Goal: Task Accomplishment & Management: Complete application form

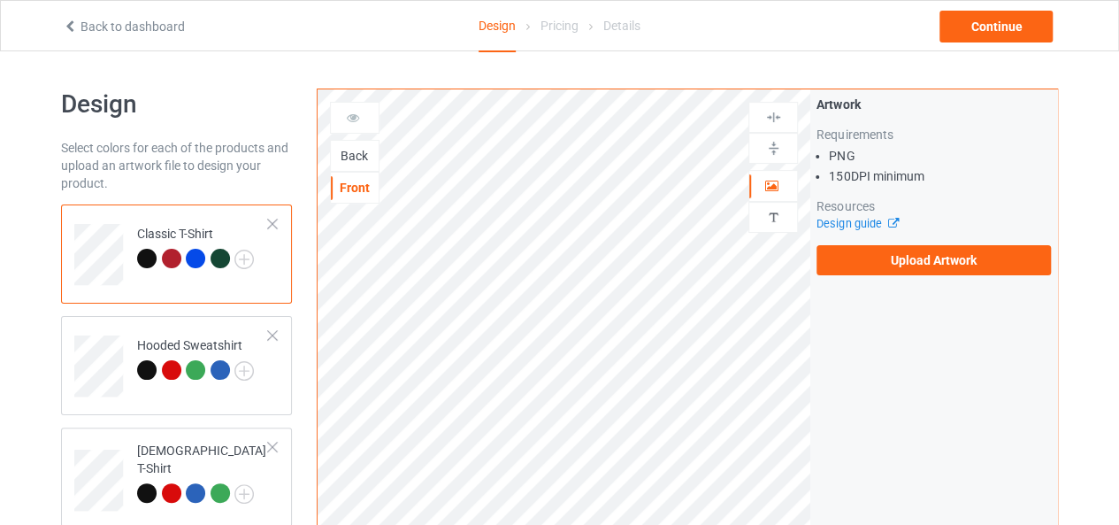
click at [347, 154] on div "Back" at bounding box center [355, 156] width 48 height 18
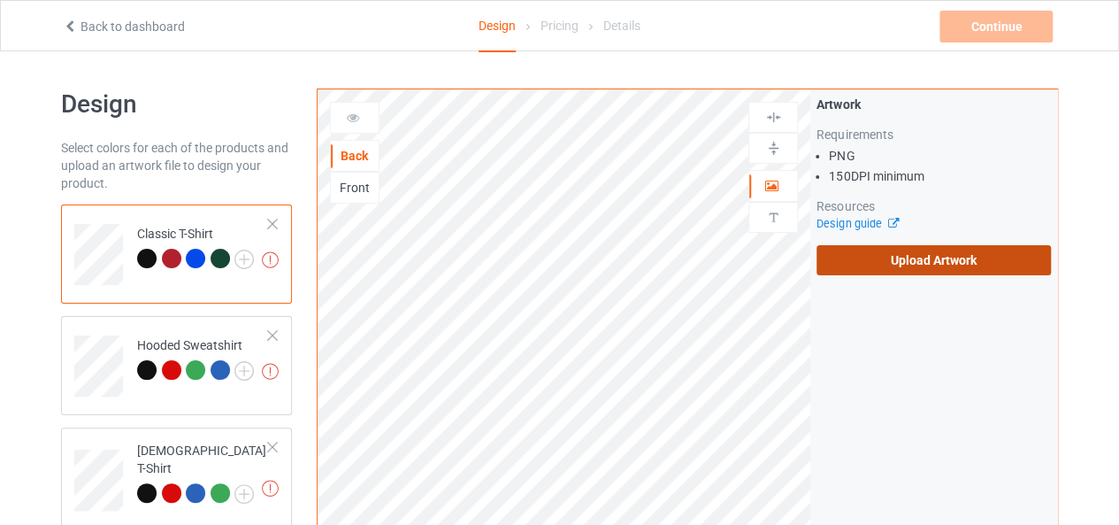
click at [918, 257] on label "Upload Artwork" at bounding box center [933, 260] width 234 height 30
click at [0, 0] on input "Upload Artwork" at bounding box center [0, 0] width 0 height 0
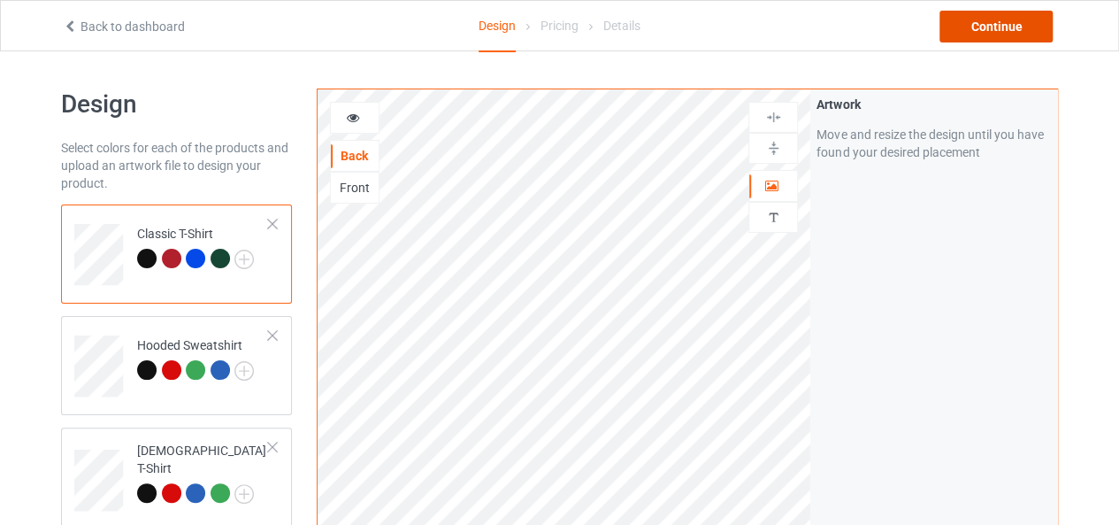
click at [993, 33] on div "Continue" at bounding box center [995, 27] width 113 height 32
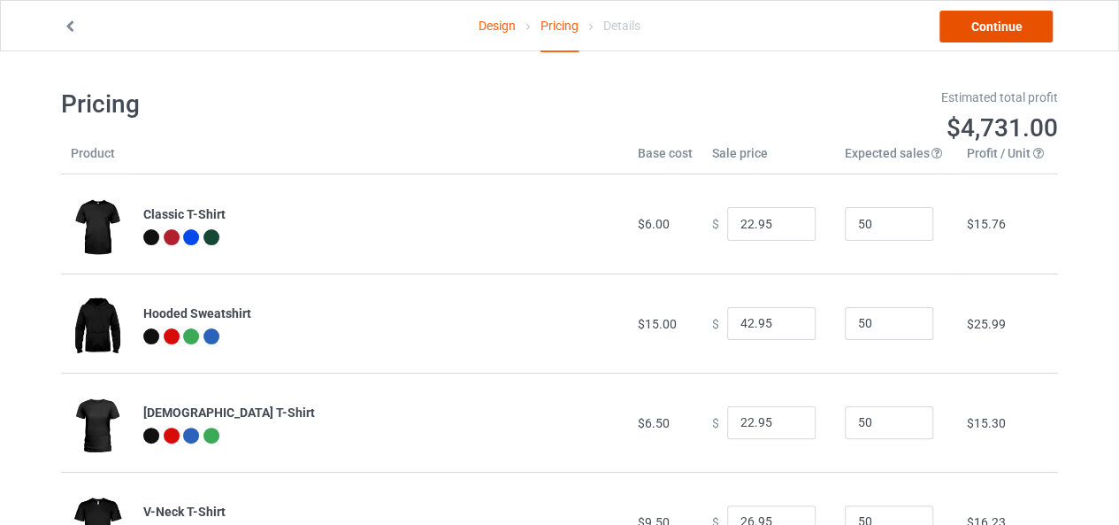
click at [993, 33] on link "Continue" at bounding box center [995, 27] width 113 height 32
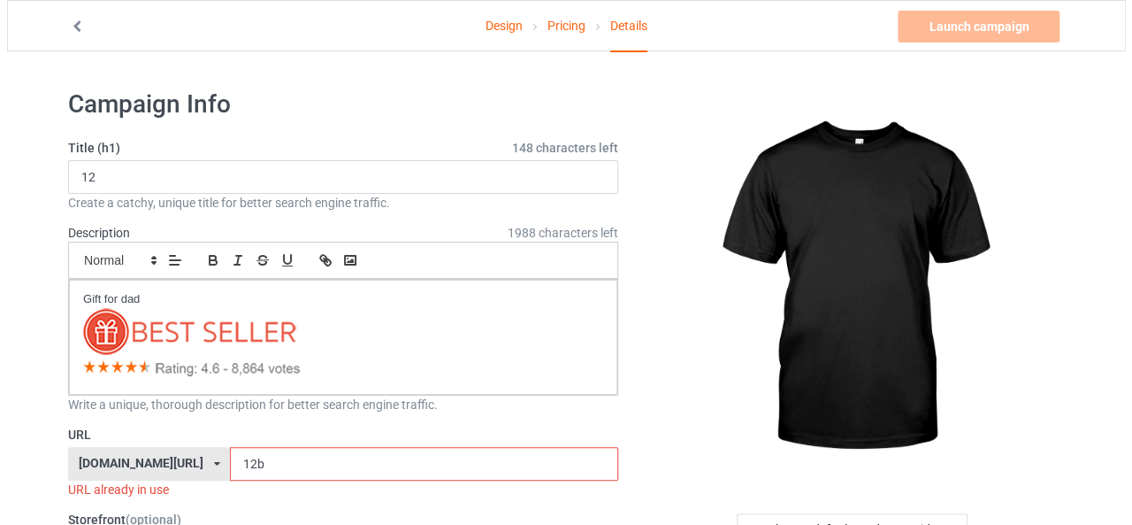
scroll to position [177, 0]
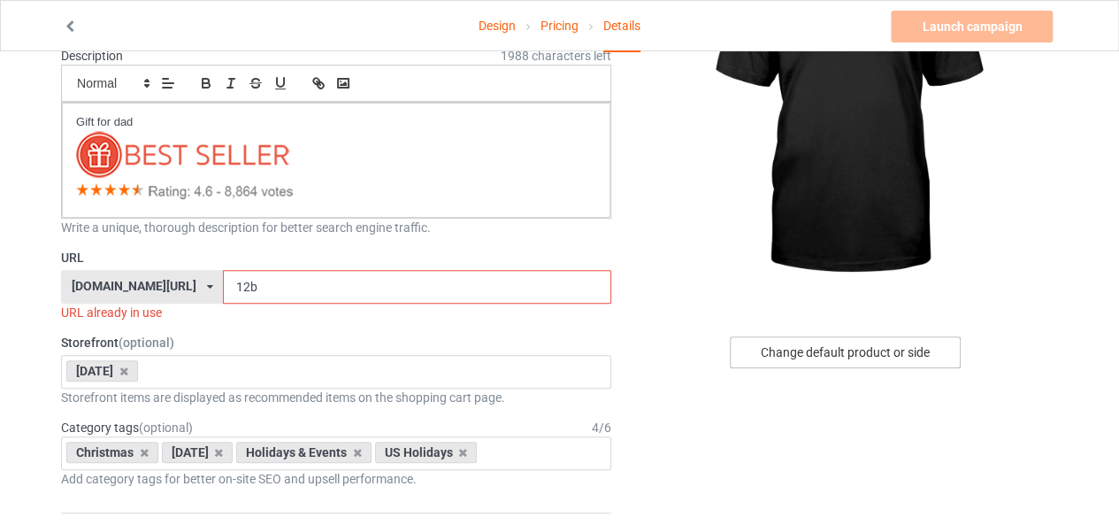
click at [865, 356] on div "Change default product or side" at bounding box center [845, 352] width 231 height 32
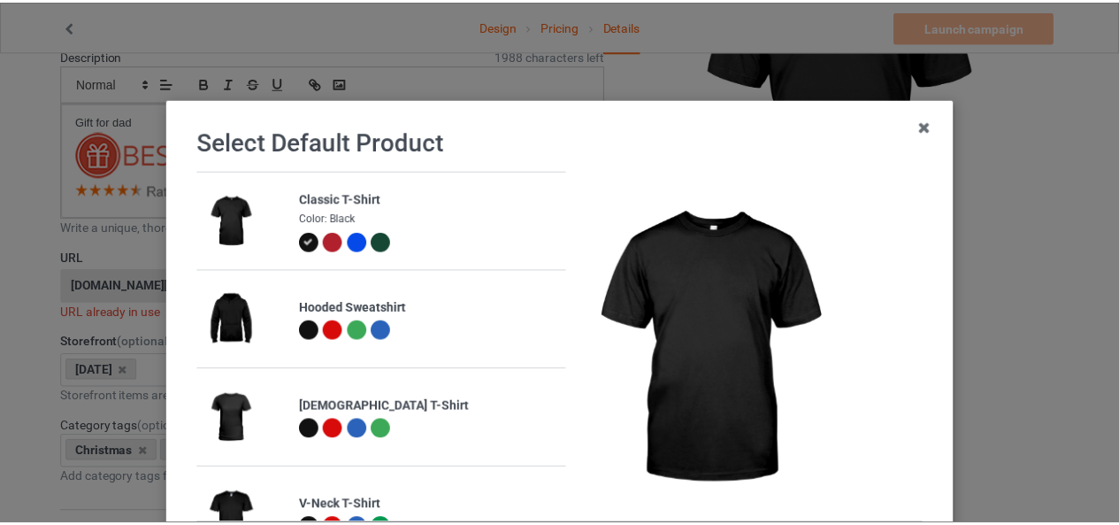
scroll to position [177, 0]
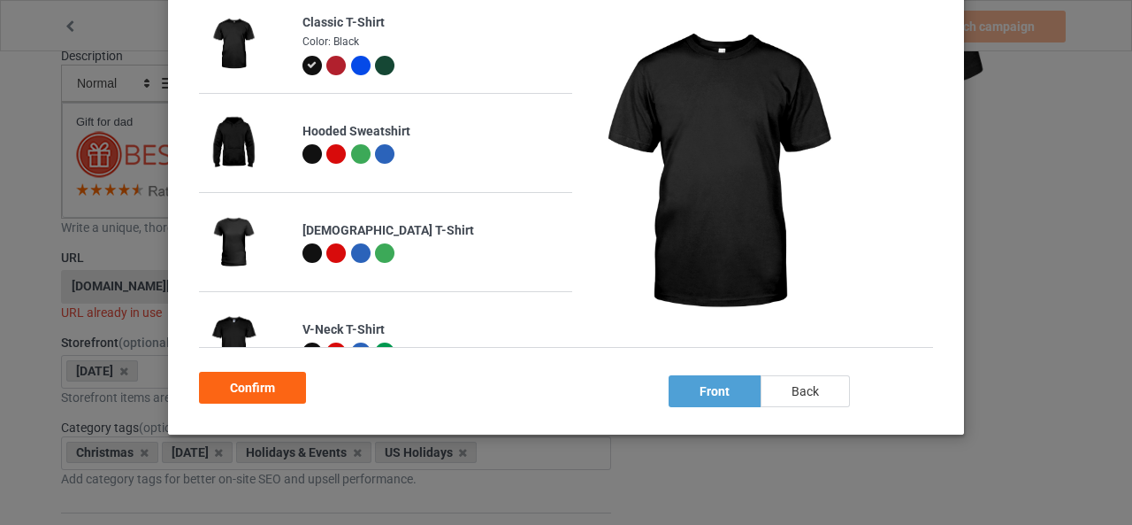
click at [792, 383] on div "back" at bounding box center [805, 391] width 89 height 32
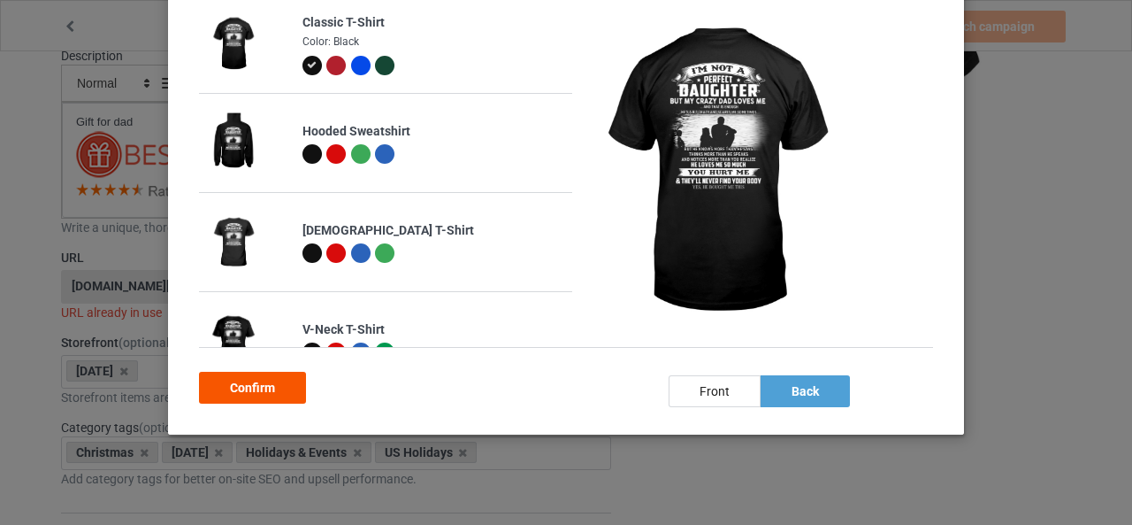
click at [254, 388] on div "Confirm" at bounding box center [252, 388] width 107 height 32
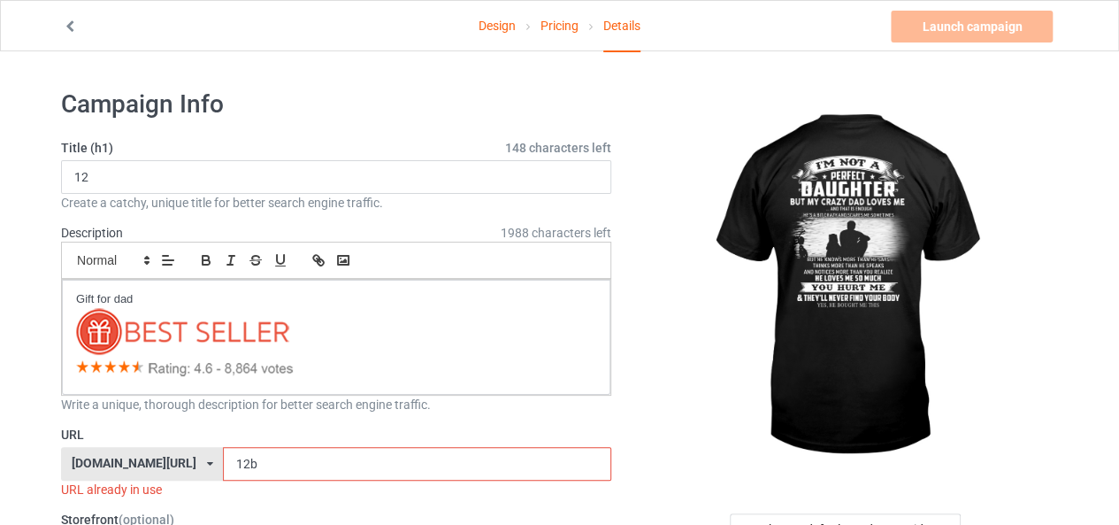
scroll to position [88, 0]
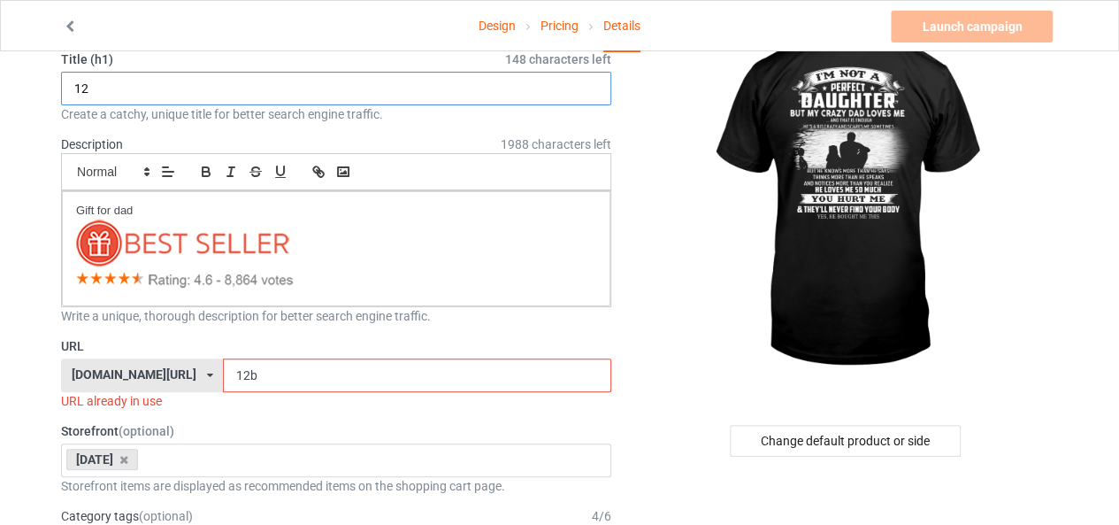
click at [169, 98] on input "12" at bounding box center [336, 89] width 550 height 34
click at [171, 98] on input "12" at bounding box center [336, 89] width 550 height 34
type input "u"
type input "ú"
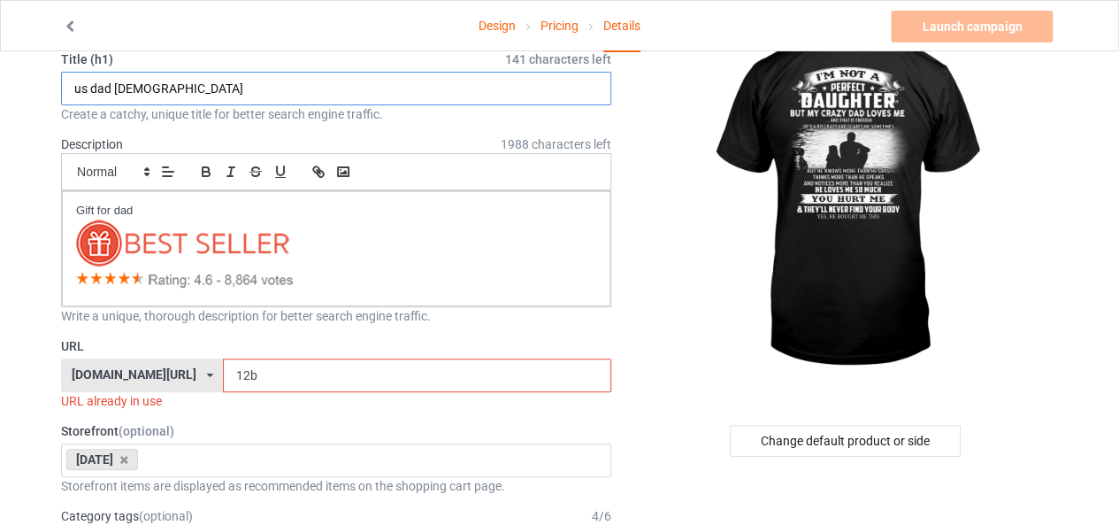
type input "us dad [DEMOGRAPHIC_DATA]"
click at [230, 370] on input "12b" at bounding box center [416, 375] width 387 height 34
drag, startPoint x: 206, startPoint y: 374, endPoint x: 195, endPoint y: 374, distance: 11.5
click at [223, 374] on input "12b" at bounding box center [416, 375] width 387 height 34
click at [223, 371] on input "12b" at bounding box center [416, 375] width 387 height 34
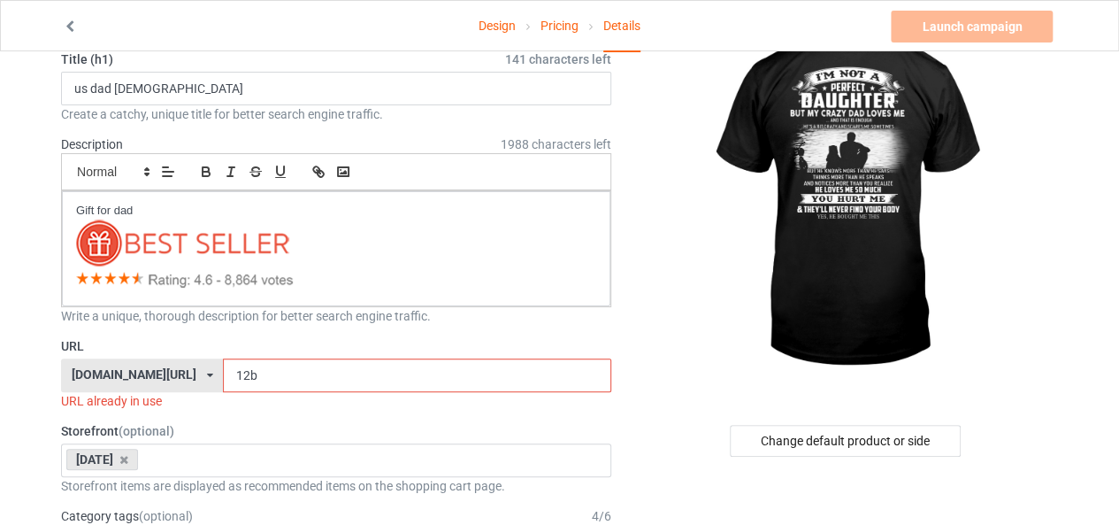
click at [223, 371] on input "12b" at bounding box center [416, 375] width 387 height 34
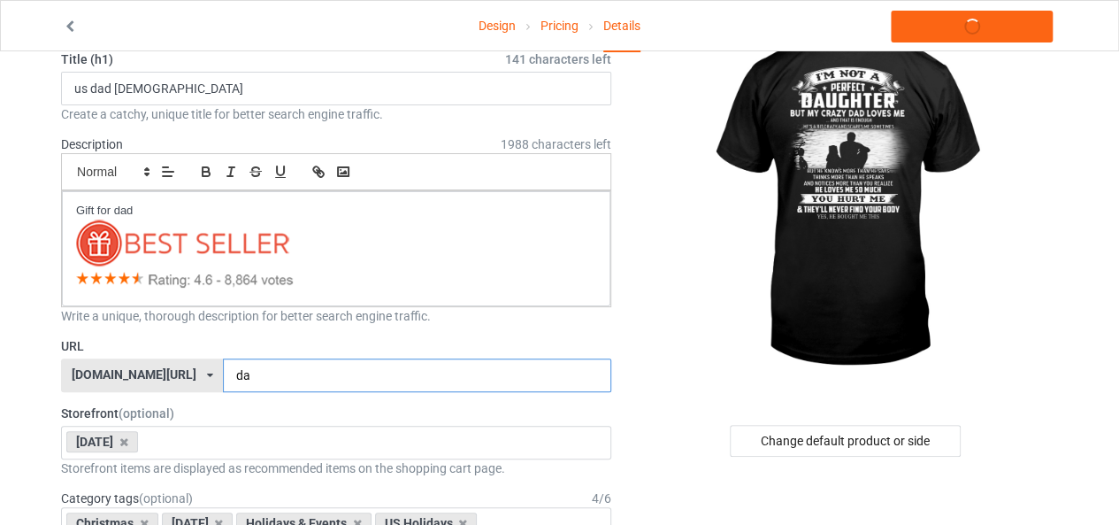
type input "d"
type input "đ"
type input "dad-daughter"
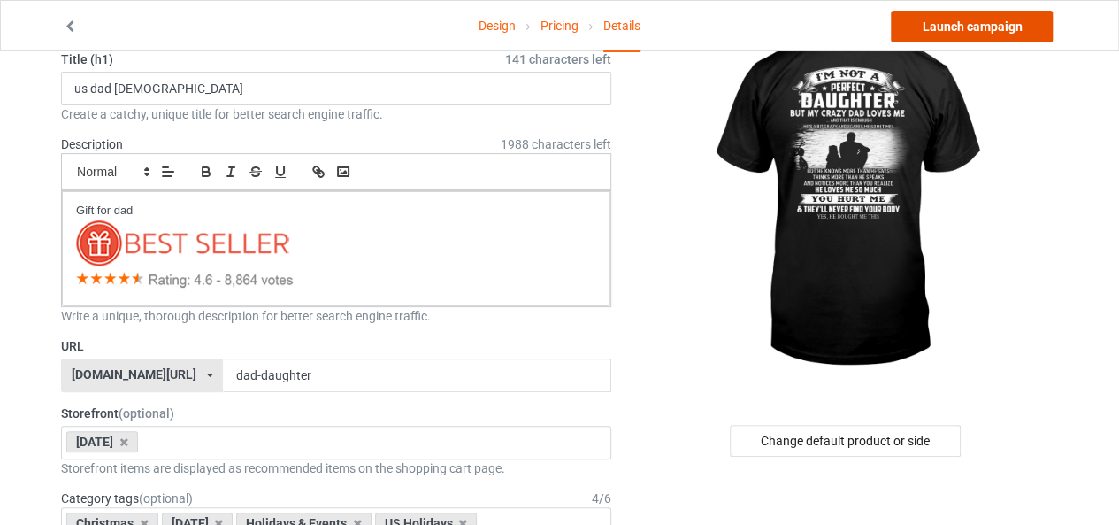
click at [974, 33] on link "Launch campaign" at bounding box center [972, 27] width 162 height 32
